Goal: Information Seeking & Learning: Learn about a topic

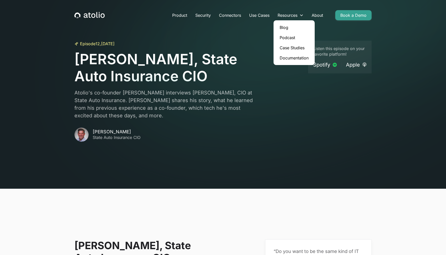
click at [283, 27] on link "Blog" at bounding box center [294, 27] width 37 height 10
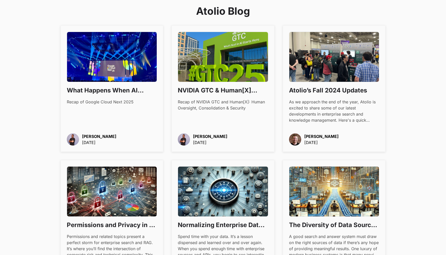
scroll to position [313, 0]
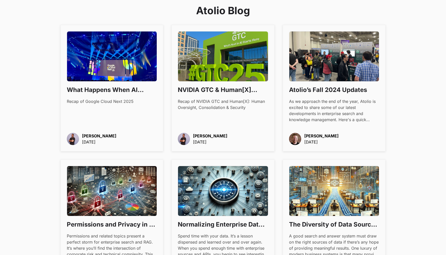
click at [93, 91] on h3 "What Happens When AI Becomes Boring" at bounding box center [112, 90] width 90 height 9
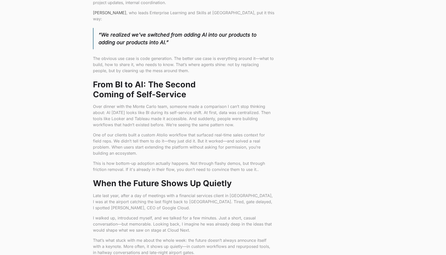
scroll to position [455, 0]
